Goal: Transaction & Acquisition: Purchase product/service

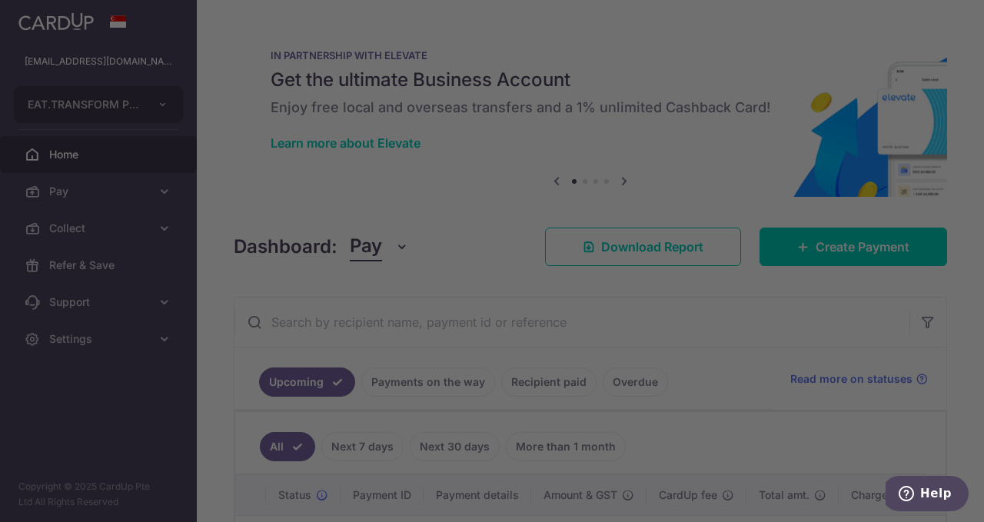
click at [821, 256] on div at bounding box center [497, 264] width 994 height 528
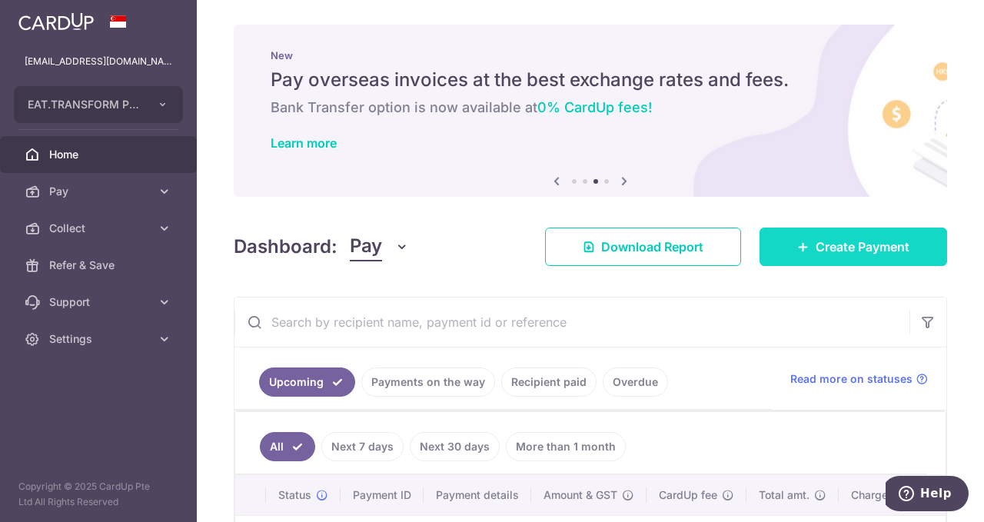
click at [832, 253] on span "Create Payment" at bounding box center [863, 247] width 94 height 18
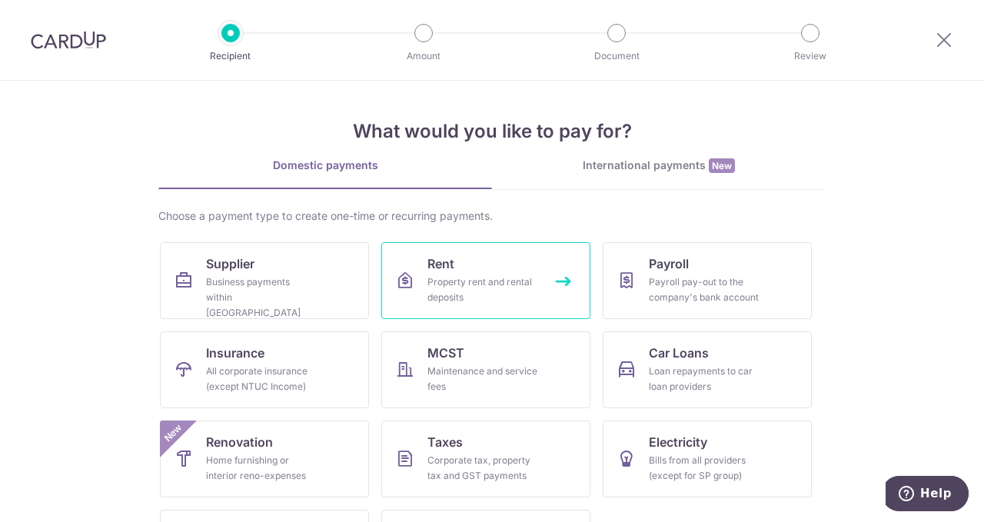
click at [465, 292] on div "Property rent and rental deposits" at bounding box center [483, 290] width 111 height 31
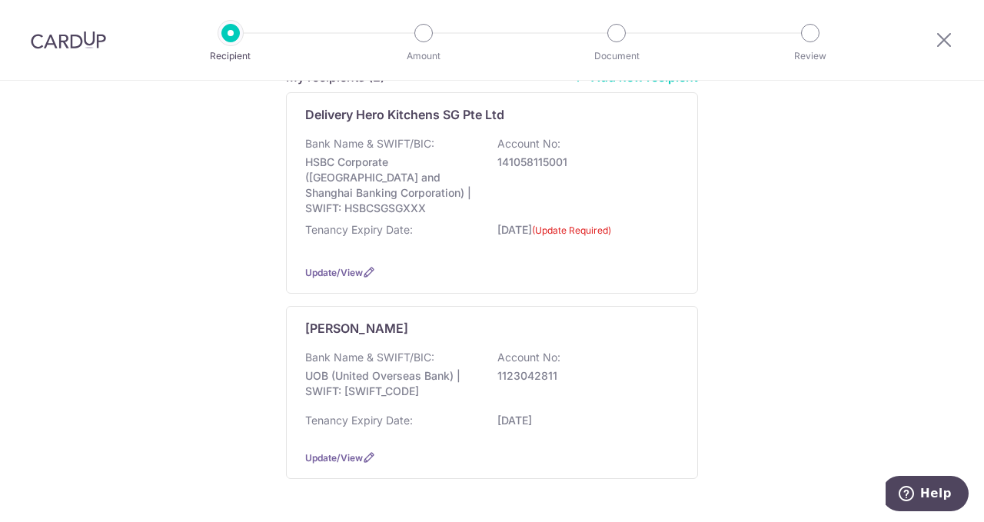
scroll to position [231, 0]
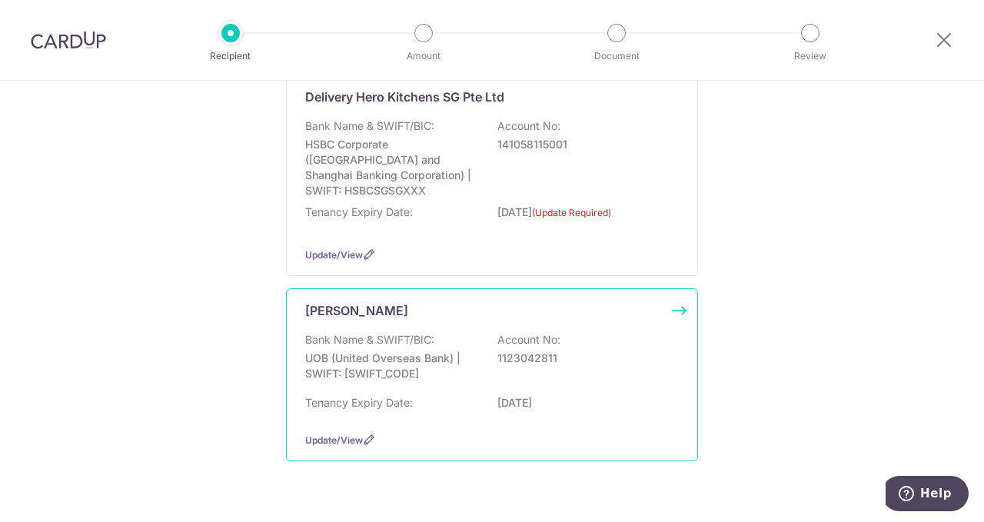
click at [405, 332] on div "Bank Name & SWIFT/BIC: UOB (United Overseas Bank) | SWIFT: UOVBSGSGXXX Account …" at bounding box center [492, 360] width 374 height 57
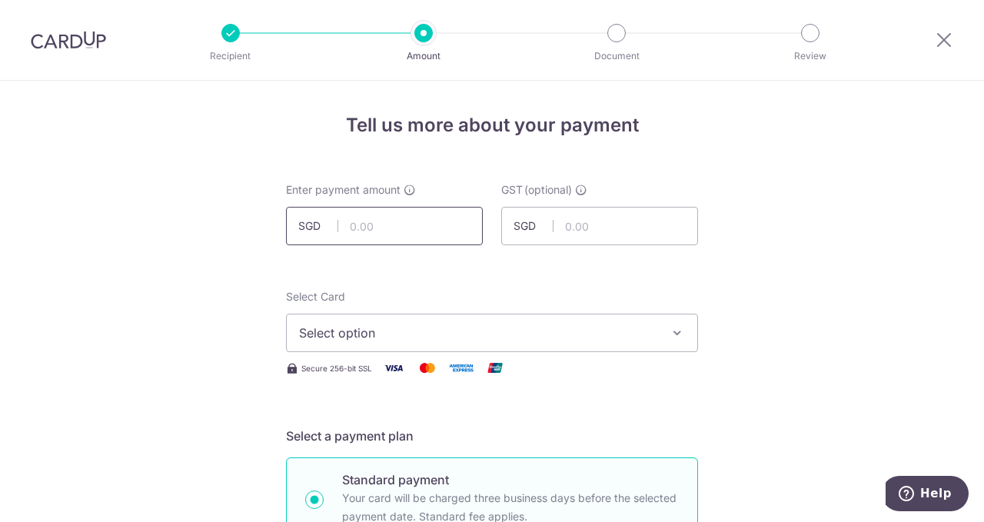
click at [456, 222] on input "text" at bounding box center [384, 226] width 197 height 38
type input "7,200.00"
click at [423, 345] on button "Select option" at bounding box center [492, 333] width 412 height 38
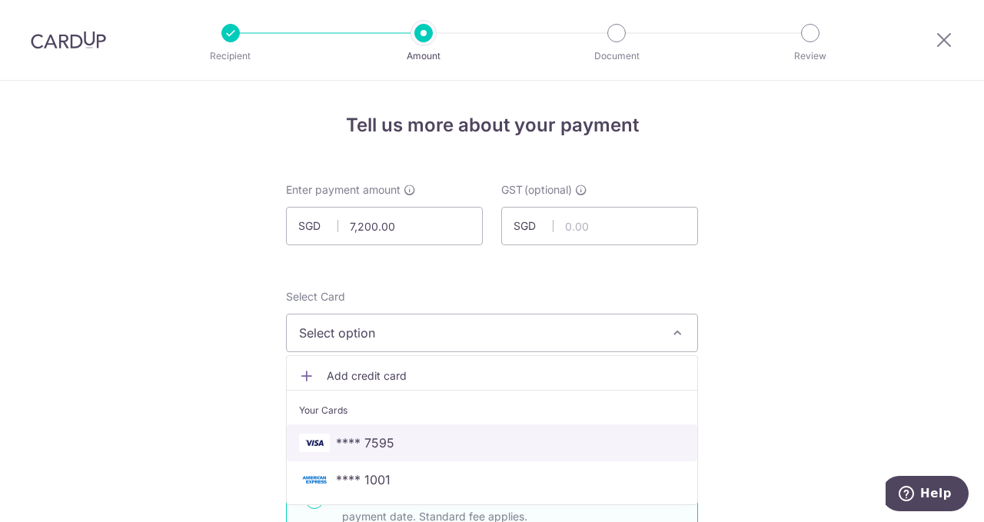
click at [442, 447] on span "**** 7595" at bounding box center [492, 443] width 386 height 18
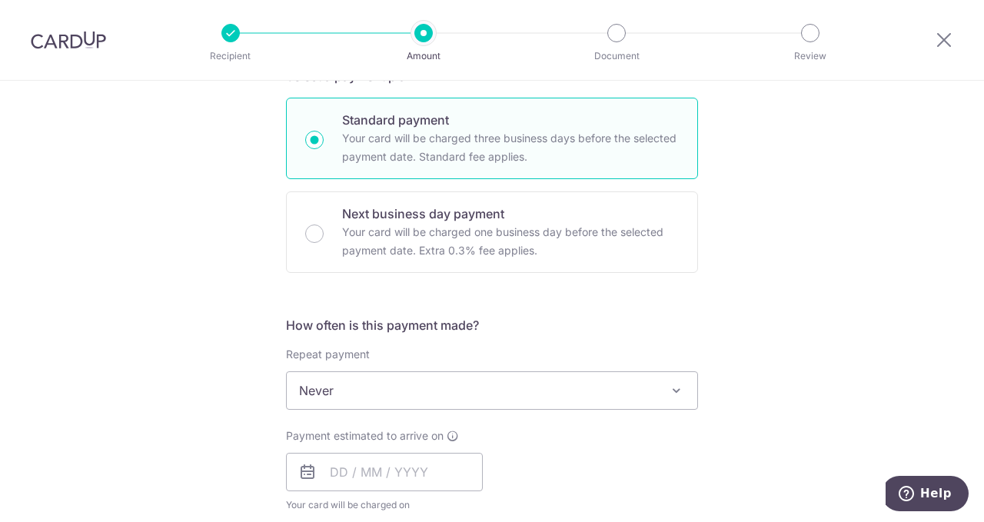
scroll to position [385, 0]
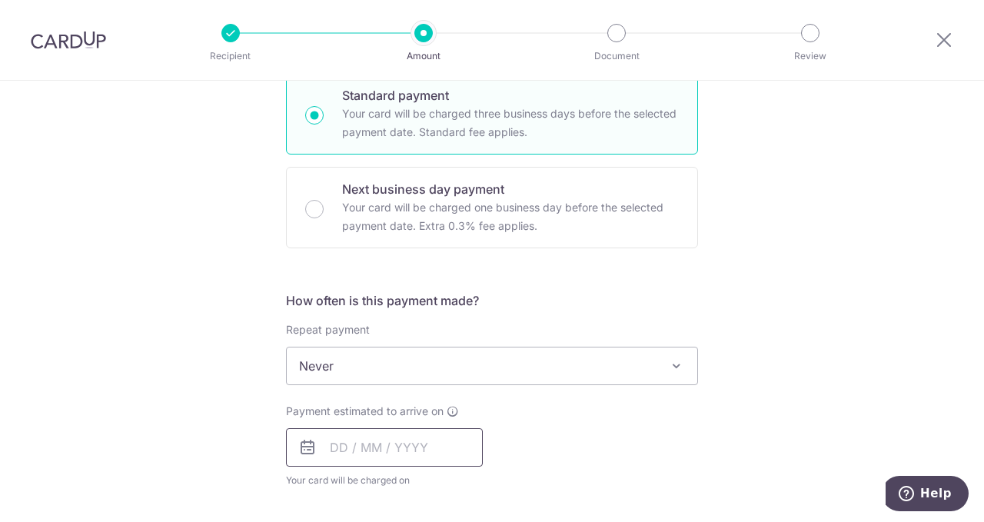
click at [442, 450] on input "text" at bounding box center [384, 447] width 197 height 38
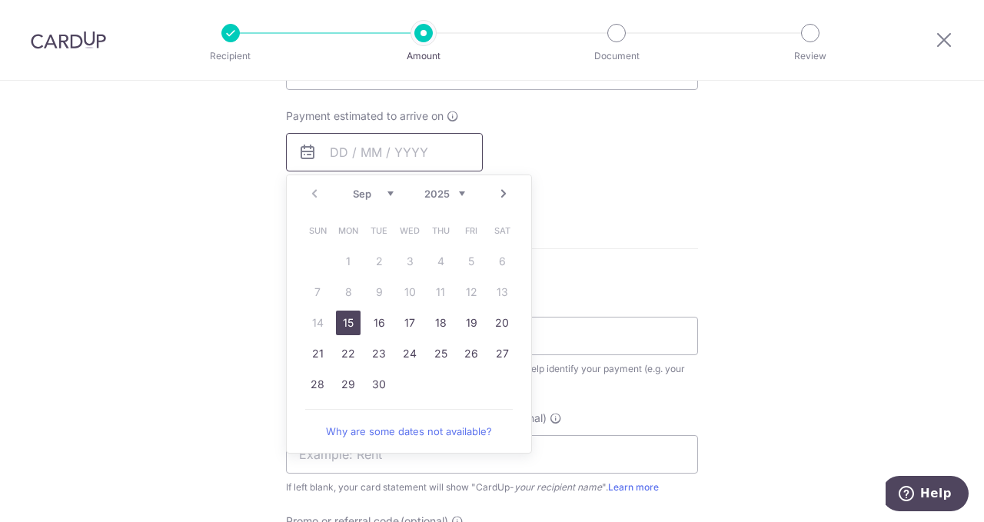
scroll to position [692, 0]
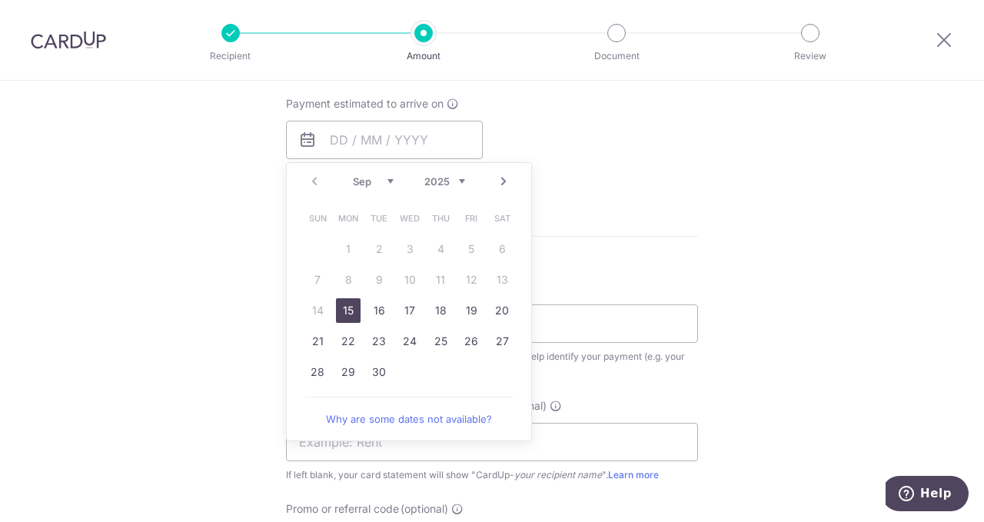
click at [341, 313] on link "15" at bounding box center [348, 310] width 25 height 25
type input "15/09/2025"
click at [629, 88] on div "How often is this payment made? Repeat payment Never Every week Every month Eve…" at bounding box center [492, 88] width 412 height 209
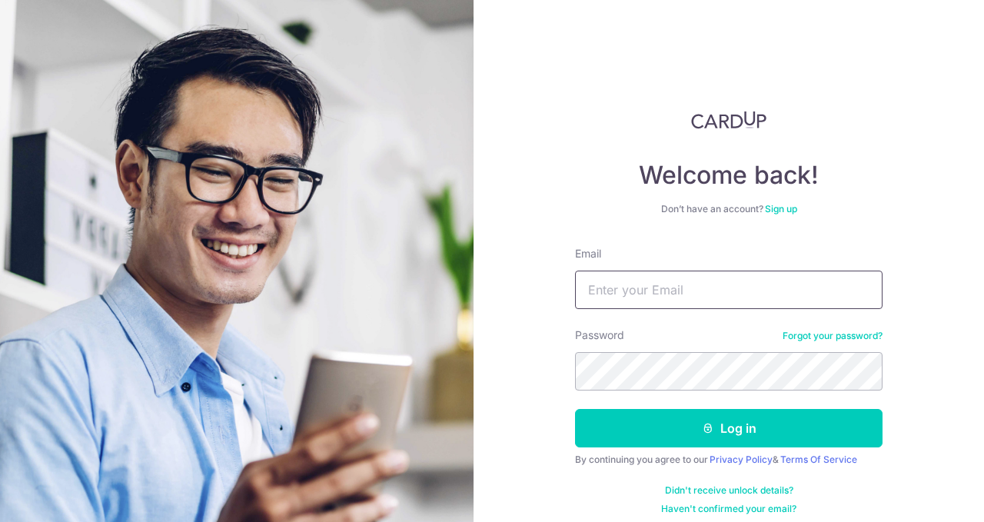
click at [653, 305] on input "Email" at bounding box center [729, 290] width 308 height 38
type input "utso@tsquaredlab.com"
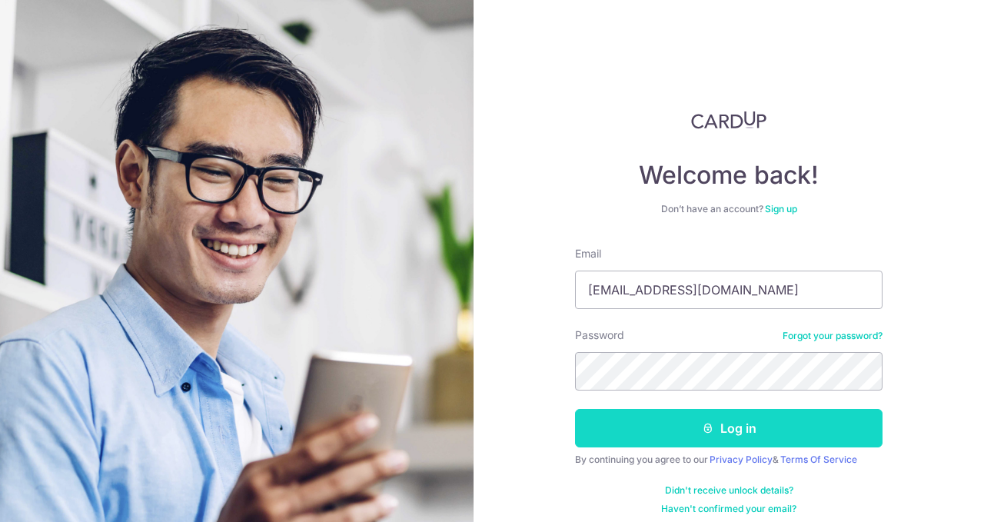
click at [789, 438] on button "Log in" at bounding box center [729, 428] width 308 height 38
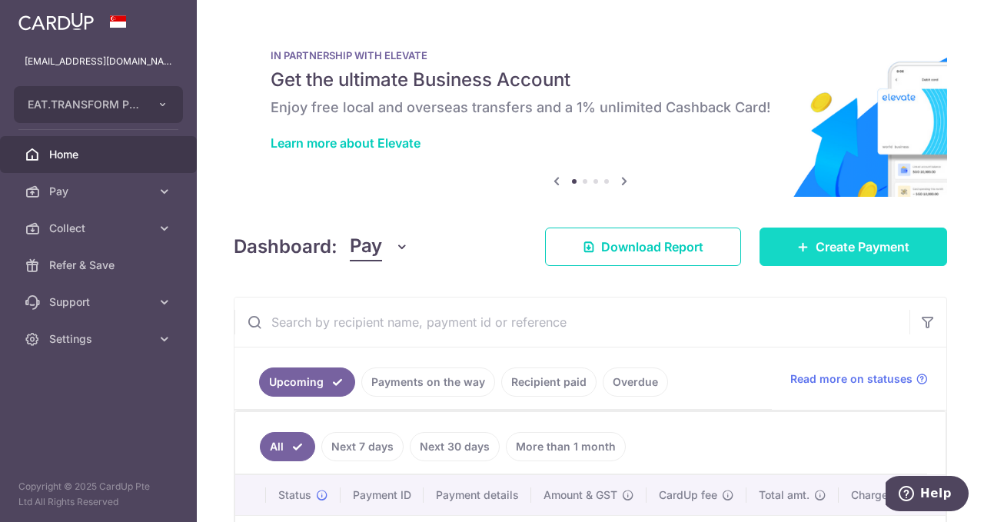
click at [854, 253] on span "Create Payment" at bounding box center [863, 247] width 94 height 18
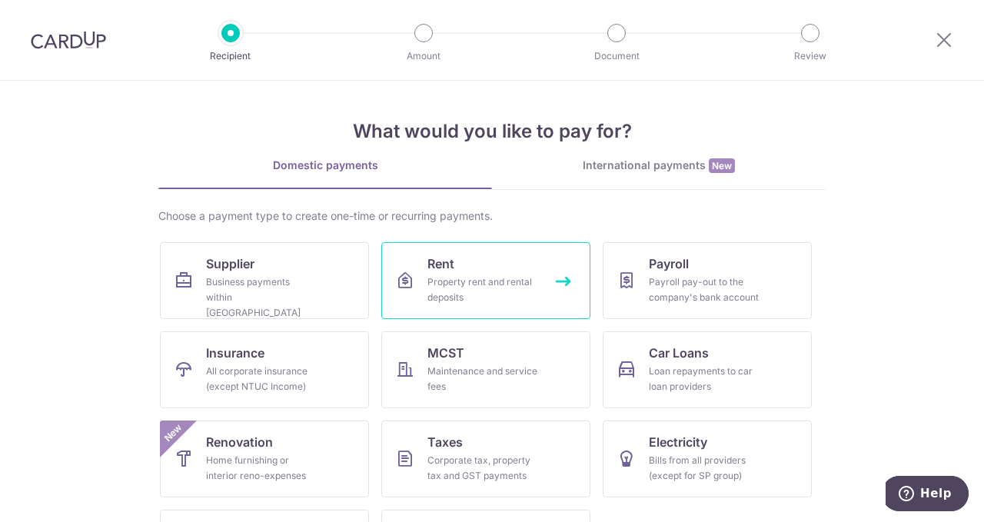
click at [491, 288] on div "Property rent and rental deposits" at bounding box center [483, 290] width 111 height 31
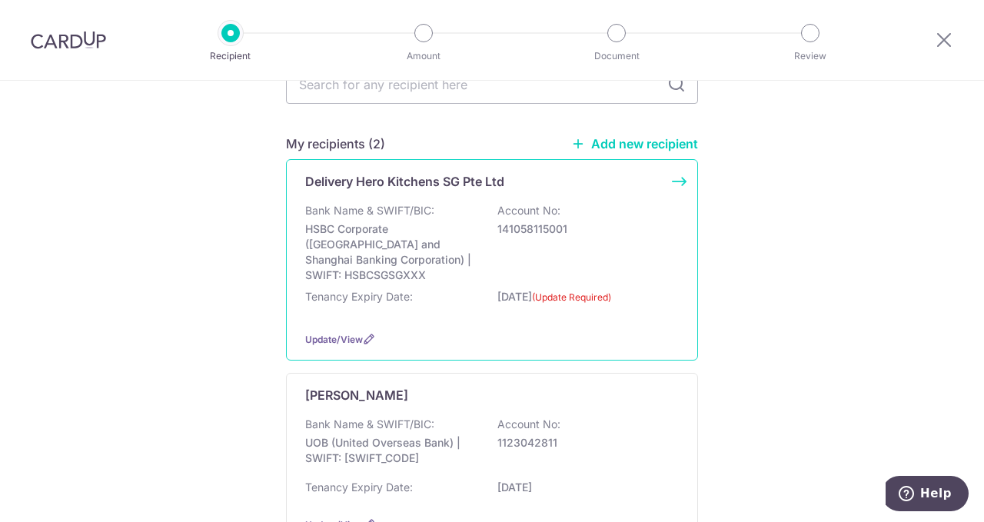
scroll to position [231, 0]
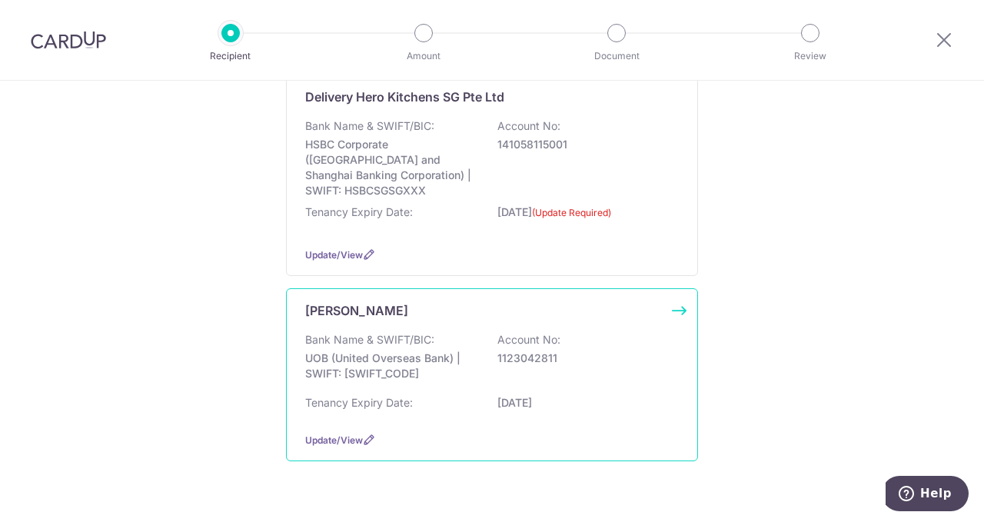
click at [523, 356] on div "Bank Name & SWIFT/BIC: UOB (United Overseas Bank) | SWIFT: UOVBSGSGXXX Account …" at bounding box center [492, 360] width 374 height 57
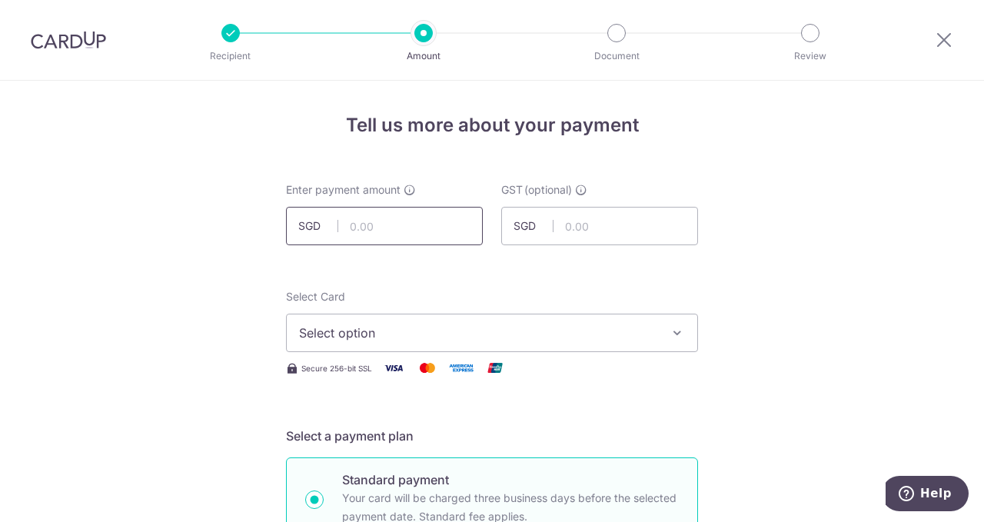
click at [431, 224] on input "text" at bounding box center [384, 226] width 197 height 38
type input "7,200.00"
click at [524, 338] on span "Select option" at bounding box center [478, 333] width 358 height 18
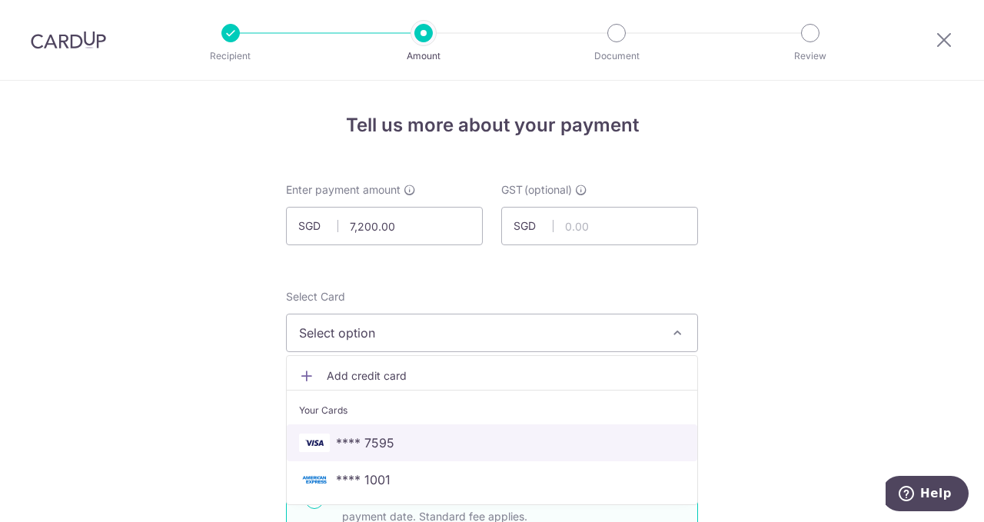
click at [509, 436] on span "**** 7595" at bounding box center [492, 443] width 386 height 18
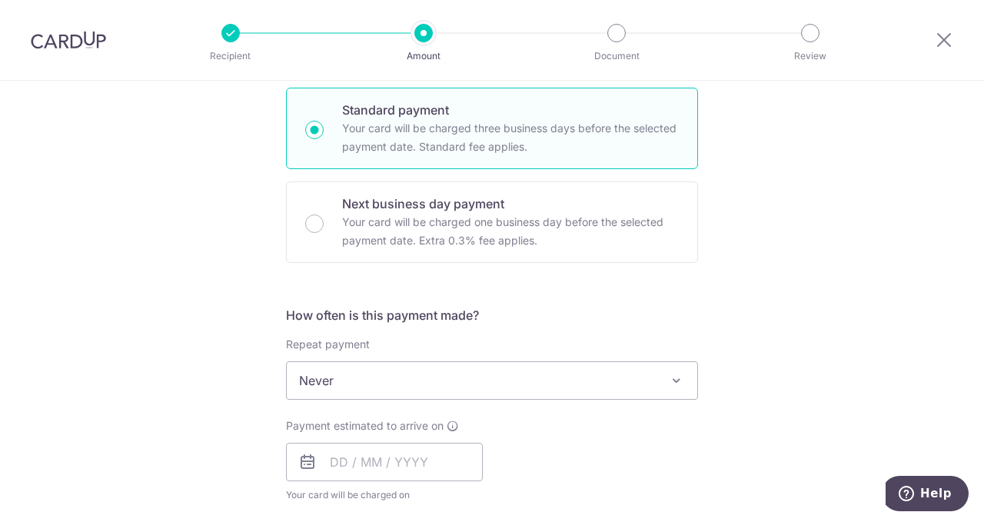
scroll to position [461, 0]
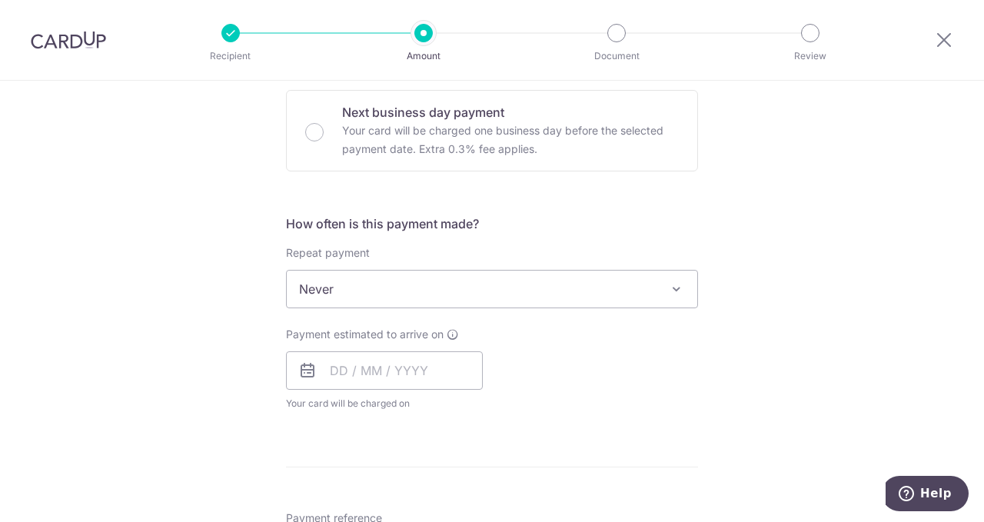
click at [531, 291] on span "Never" at bounding box center [492, 289] width 411 height 37
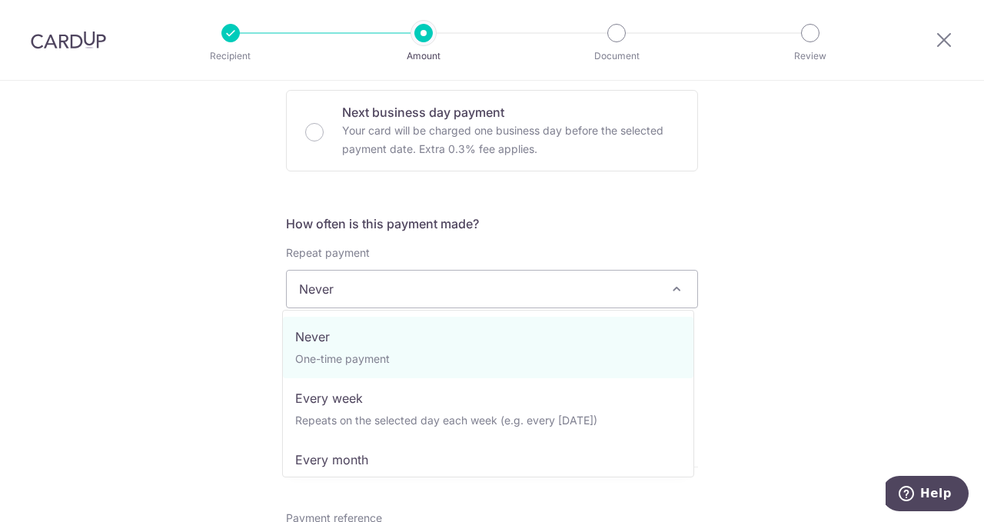
click at [531, 291] on span "Never" at bounding box center [492, 289] width 411 height 37
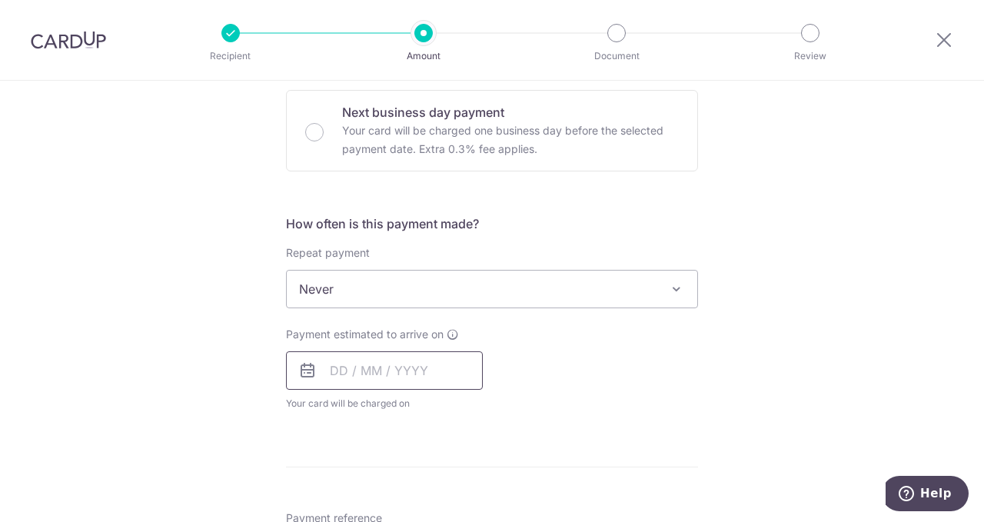
click at [423, 372] on input "text" at bounding box center [384, 370] width 197 height 38
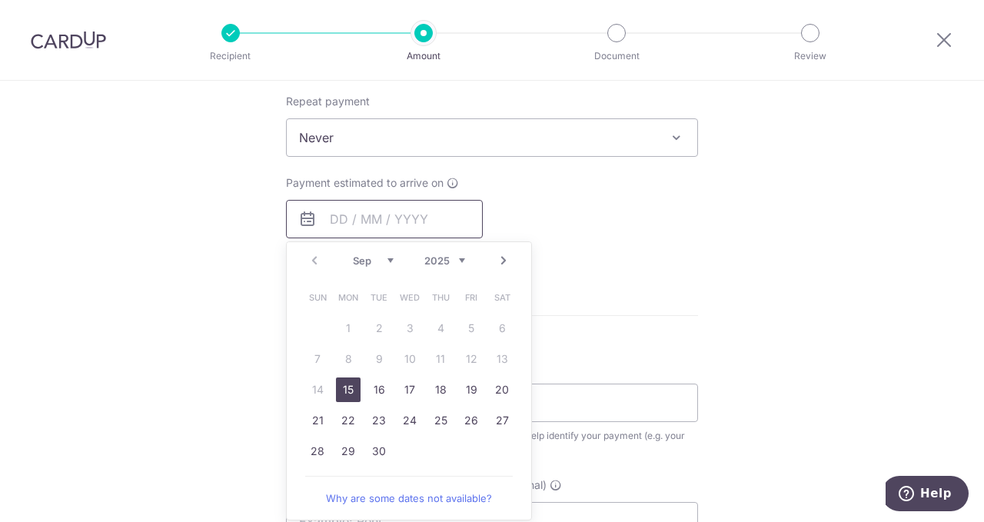
scroll to position [692, 0]
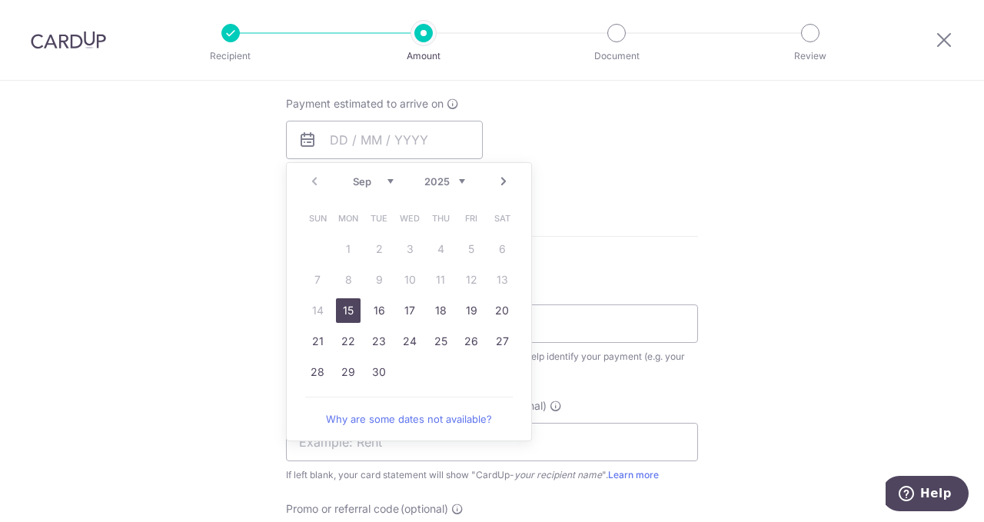
click at [345, 311] on link "15" at bounding box center [348, 310] width 25 height 25
type input "15/09/2025"
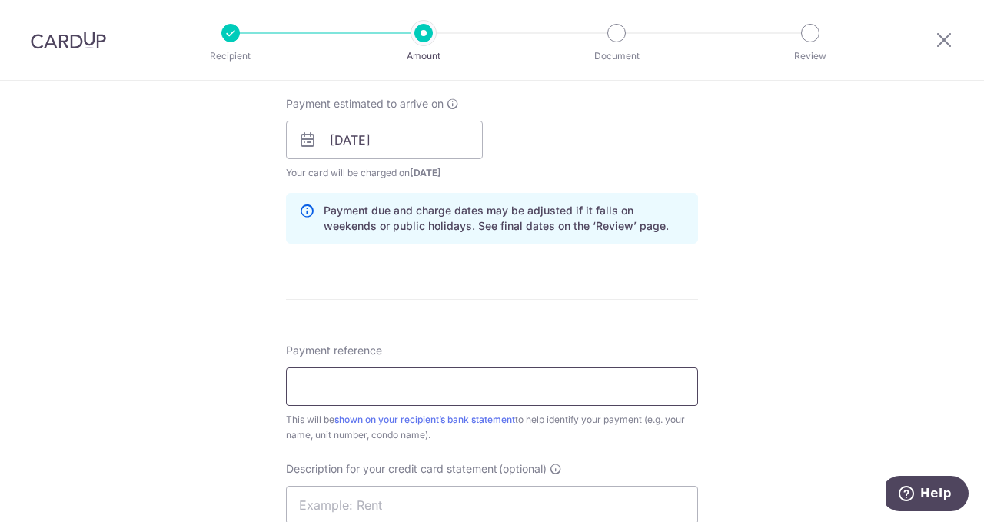
click at [473, 389] on input "Payment reference" at bounding box center [492, 387] width 412 height 38
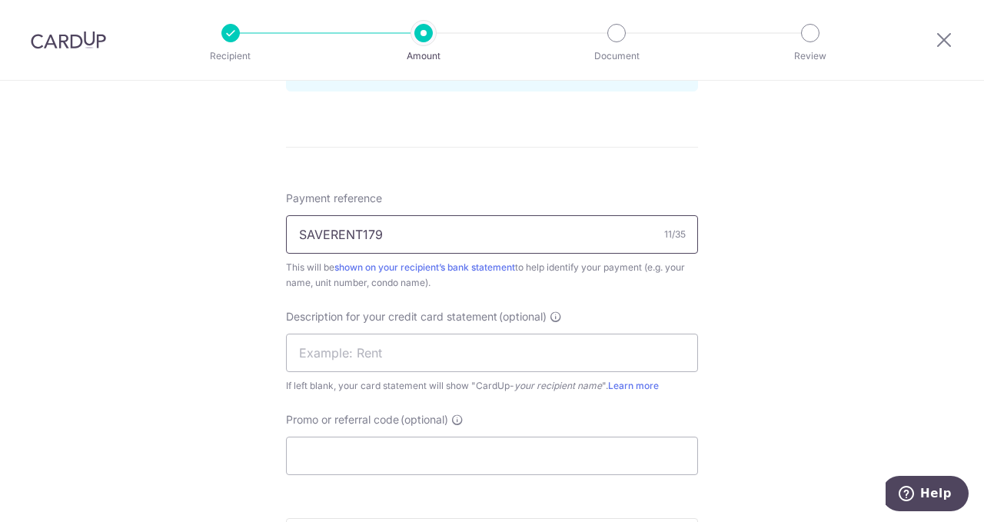
scroll to position [846, 0]
type input "SAVERENT179"
click at [503, 353] on input "text" at bounding box center [492, 351] width 412 height 38
type input "1"
type input "231 JK Rental S"
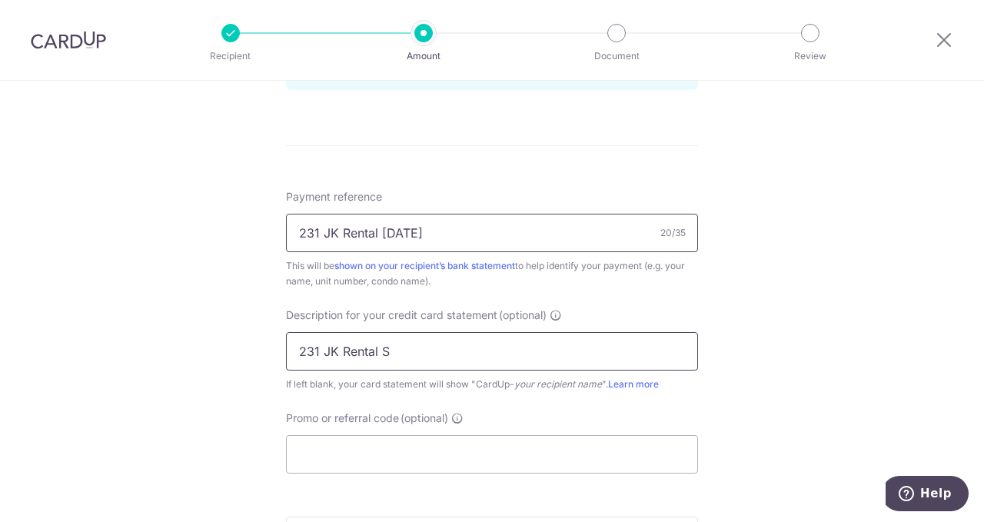
type input "231 JK Rental Sep 25"
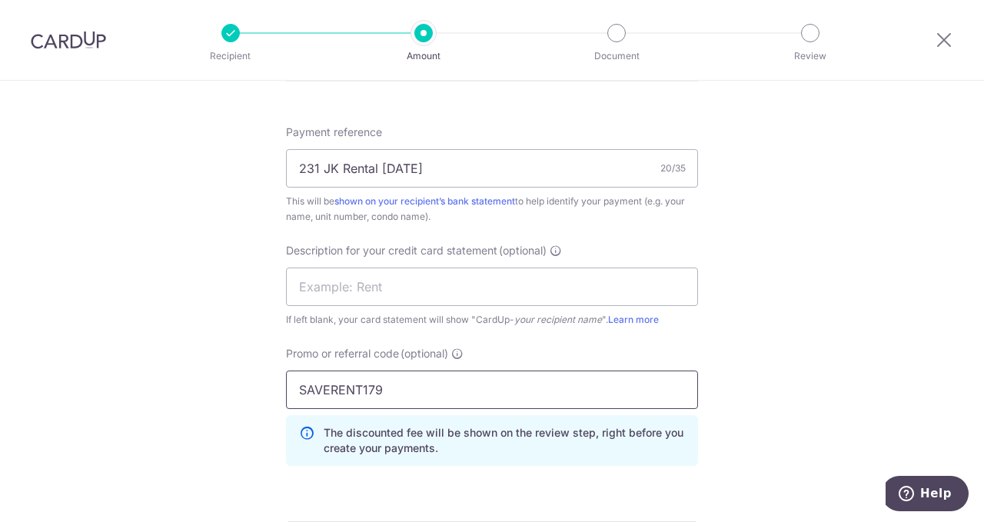
scroll to position [1000, 0]
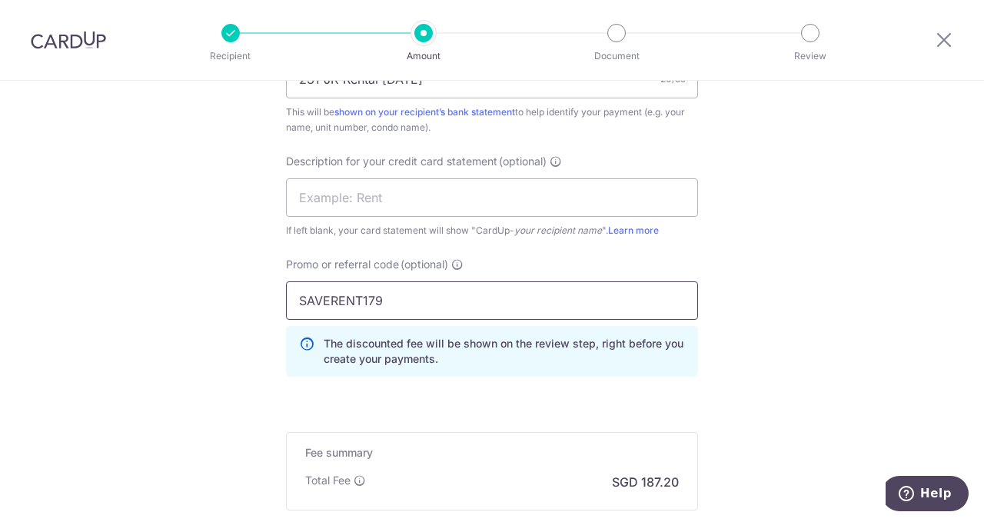
type input "SAVERENT179"
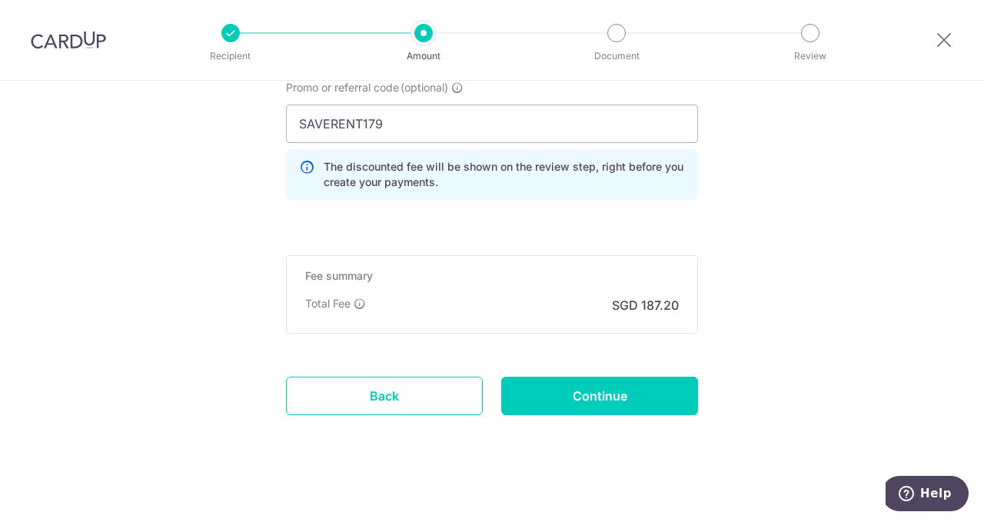
scroll to position [1180, 0]
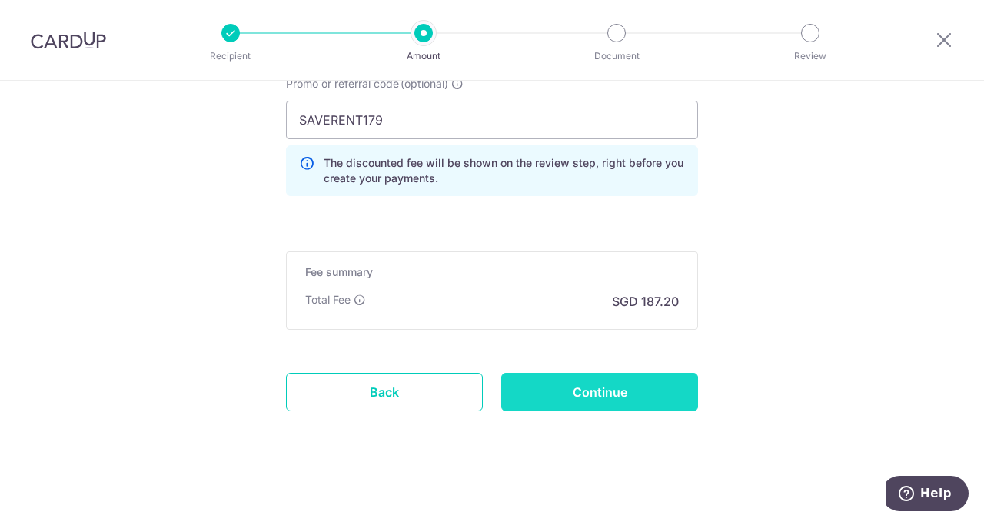
click at [678, 387] on input "Continue" at bounding box center [599, 392] width 197 height 38
type input "Create Schedule"
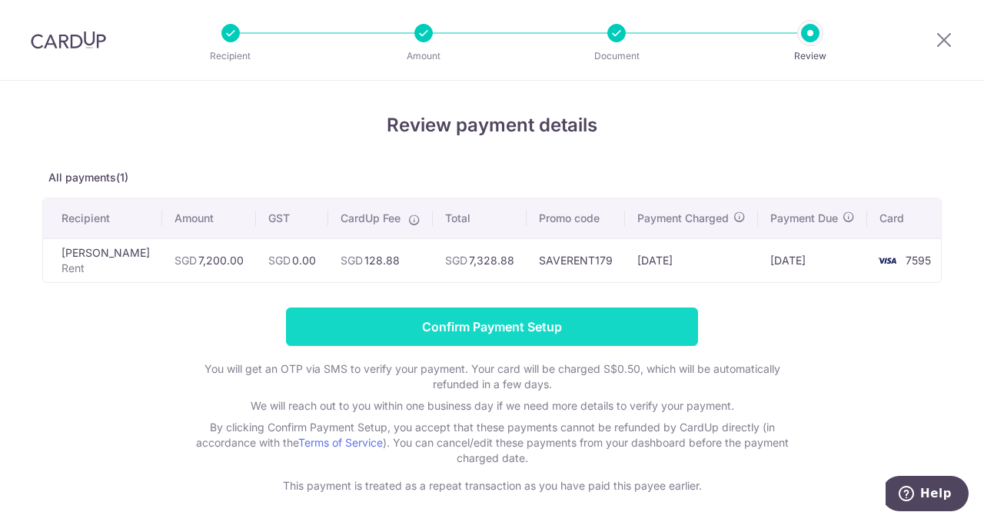
click at [607, 339] on input "Confirm Payment Setup" at bounding box center [492, 327] width 412 height 38
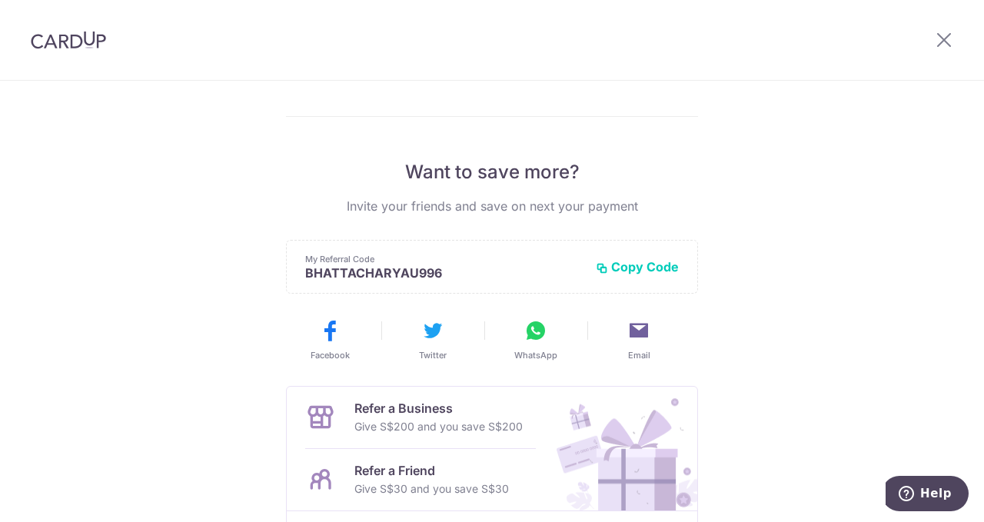
scroll to position [154, 0]
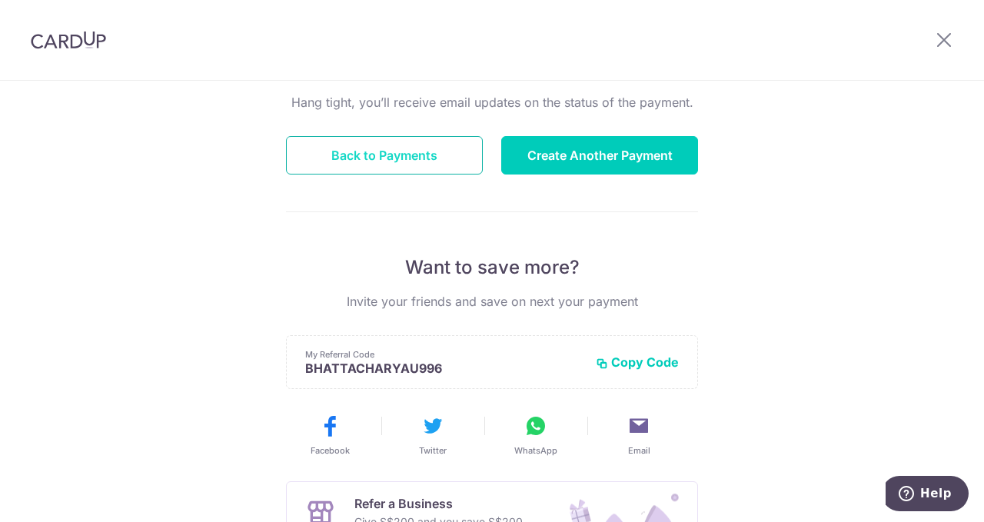
click at [431, 145] on button "Back to Payments" at bounding box center [384, 155] width 197 height 38
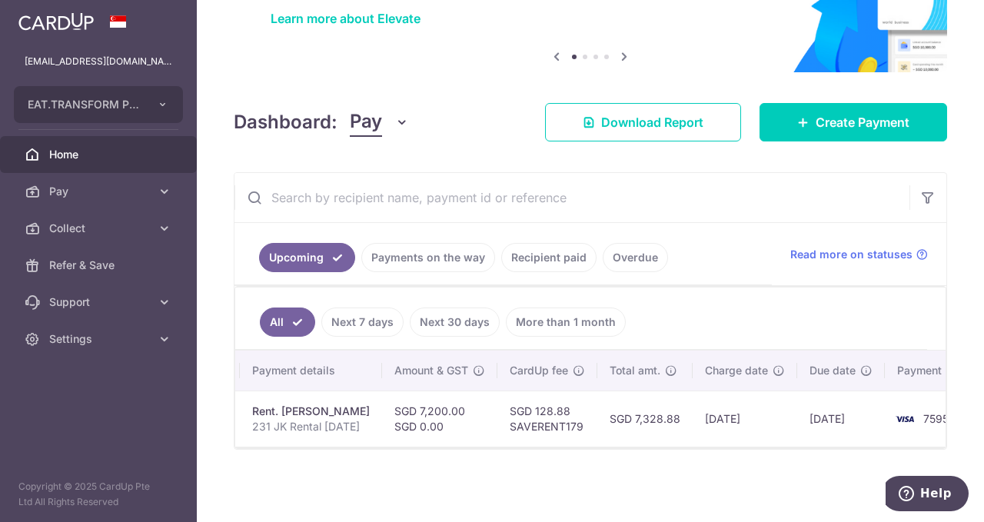
scroll to position [0, 314]
